Goal: Task Accomplishment & Management: Use online tool/utility

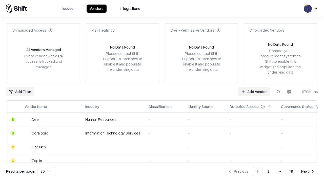
click at [254, 92] on link "Add Vendor" at bounding box center [255, 91] width 32 height 9
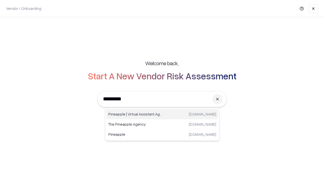
click at [162, 115] on div "Pineapple | Virtual Assistant Agency [DOMAIN_NAME]" at bounding box center [162, 114] width 112 height 10
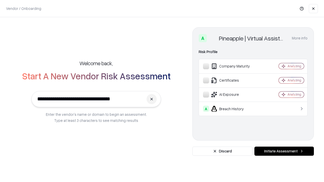
type input "**********"
click at [284, 152] on button "Initiate Assessment" at bounding box center [285, 151] width 60 height 9
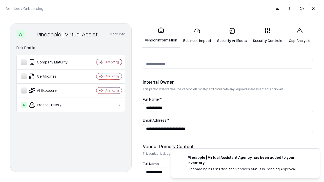
scroll to position [263, 0]
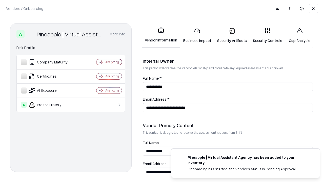
click at [197, 35] on link "Business Impact" at bounding box center [197, 36] width 34 height 24
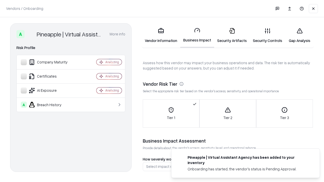
click at [300, 35] on link "Gap Analysis" at bounding box center [300, 36] width 29 height 24
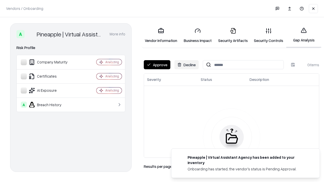
click at [157, 65] on button "Approve" at bounding box center [157, 64] width 27 height 9
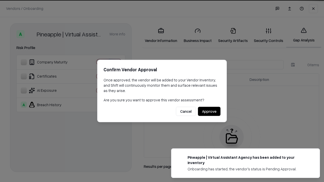
click at [209, 112] on button "Approve" at bounding box center [209, 111] width 23 height 9
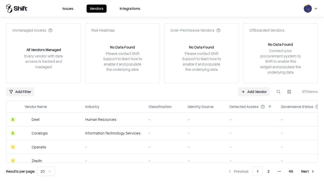
type input "**********"
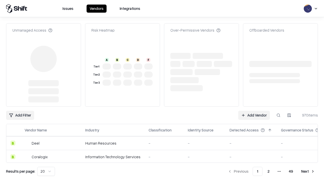
click at [254, 116] on link "Add Vendor" at bounding box center [255, 115] width 32 height 9
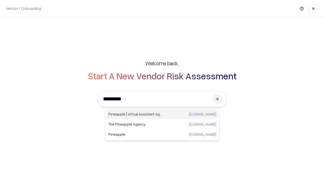
click at [162, 115] on div "Pineapple | Virtual Assistant Agency [DOMAIN_NAME]" at bounding box center [162, 114] width 112 height 10
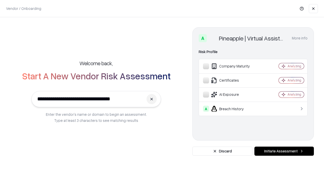
type input "**********"
click at [284, 152] on button "Initiate Assessment" at bounding box center [285, 151] width 60 height 9
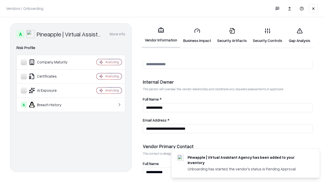
scroll to position [263, 0]
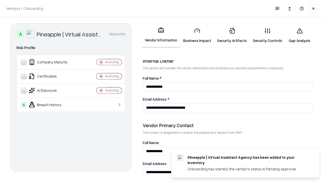
click at [300, 35] on link "Gap Analysis" at bounding box center [300, 36] width 29 height 24
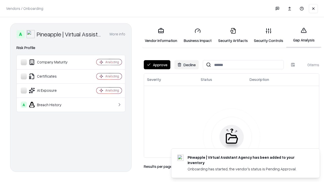
click at [157, 65] on button "Approve" at bounding box center [157, 64] width 27 height 9
